Goal: Task Accomplishment & Management: Use online tool/utility

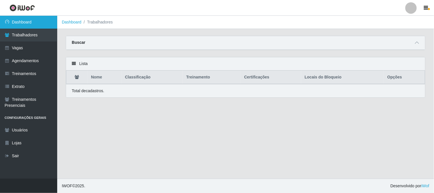
click at [40, 23] on link "Dashboard" at bounding box center [28, 22] width 57 height 13
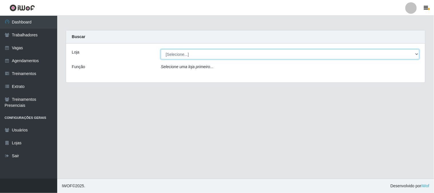
click at [167, 58] on select "[Selecione...] Sapore D'[GEOGRAPHIC_DATA]" at bounding box center [290, 54] width 259 height 10
select select "266"
click at [161, 49] on select "[Selecione...] Sapore D'[GEOGRAPHIC_DATA]" at bounding box center [290, 54] width 259 height 10
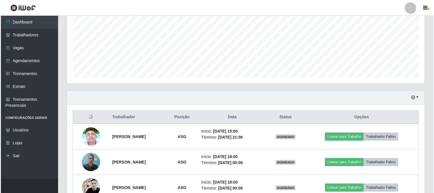
scroll to position [162, 0]
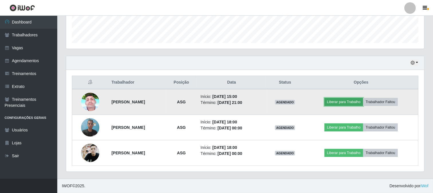
click at [363, 100] on button "Liberar para Trabalho" at bounding box center [343, 102] width 39 height 8
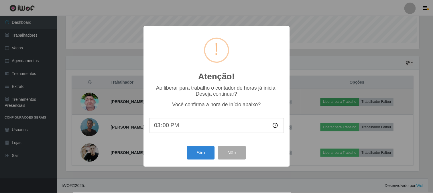
scroll to position [119, 354]
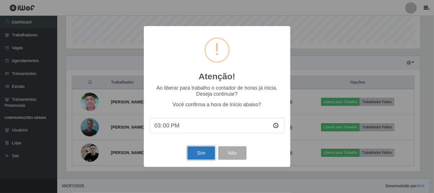
click at [204, 156] on button "Sim" at bounding box center [202, 152] width 28 height 13
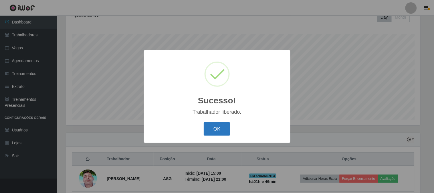
click at [222, 130] on button "OK" at bounding box center [217, 128] width 27 height 13
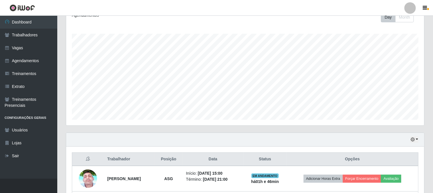
scroll to position [162, 0]
